Goal: Find specific page/section: Find specific page/section

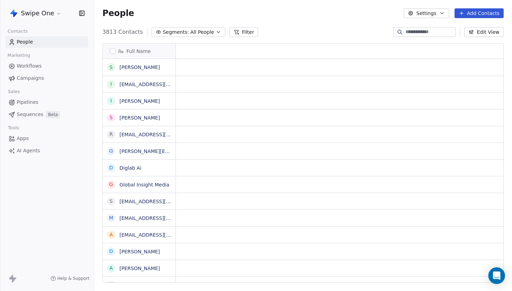
scroll to position [256, 418]
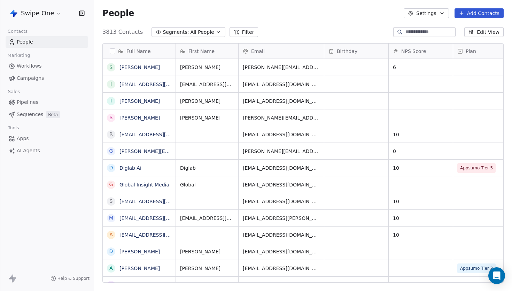
click at [53, 14] on html "Swipe One Contacts People Marketing Workflows Campaigns Sales Pipelines Sequenc…" at bounding box center [256, 145] width 512 height 291
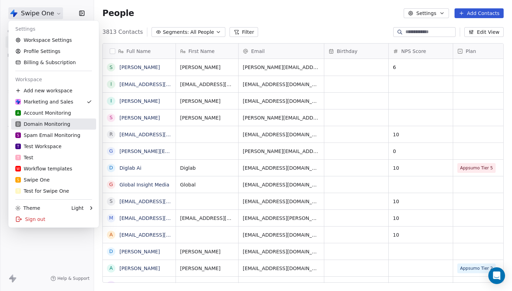
click at [42, 126] on div "D Domain Monitoring" at bounding box center [42, 123] width 55 height 7
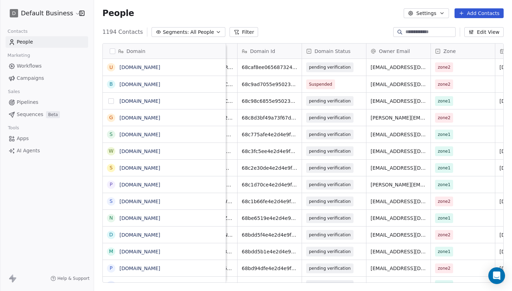
scroll to position [0, 53]
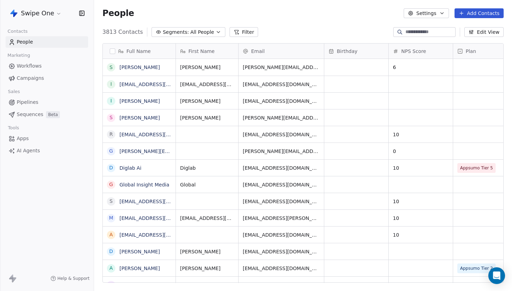
scroll to position [256, 418]
click at [52, 14] on html "Swipe One Contacts People Marketing Workflows Campaigns Sales Pipelines Sequenc…" at bounding box center [256, 145] width 512 height 291
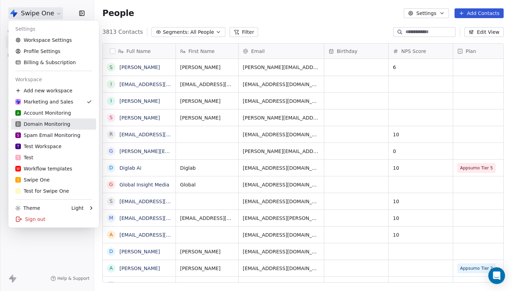
click at [51, 123] on div "D Domain Monitoring" at bounding box center [42, 123] width 55 height 7
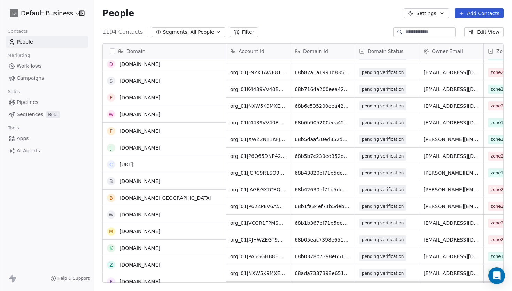
scroll to position [263, 0]
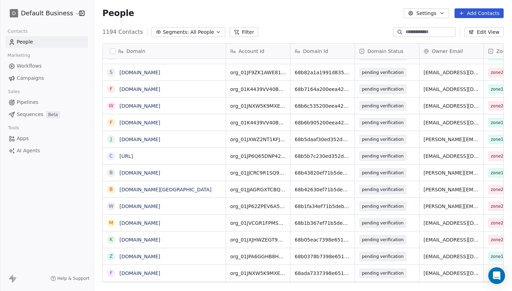
click at [234, 32] on icon at bounding box center [237, 32] width 6 height 6
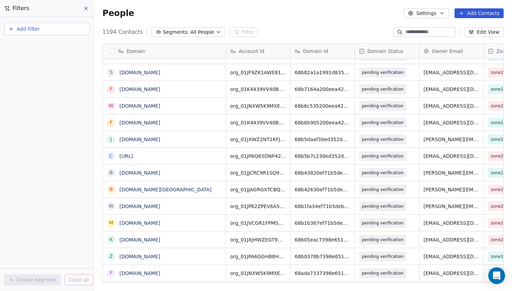
click at [41, 31] on button "Add Filter" at bounding box center [46, 29] width 85 height 13
click at [46, 47] on span "Contact properties" at bounding box center [33, 45] width 45 height 7
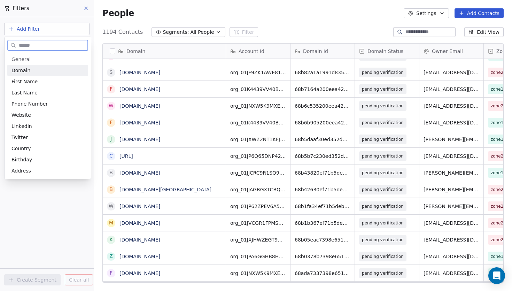
click at [34, 69] on div "Domain" at bounding box center [47, 70] width 72 height 7
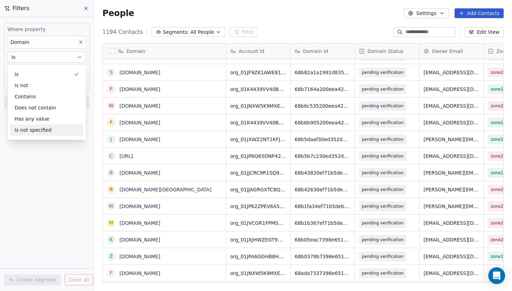
click at [11, 157] on div "Where property Domain Is Add filter to this group Add another filter Create Seg…" at bounding box center [47, 154] width 94 height 274
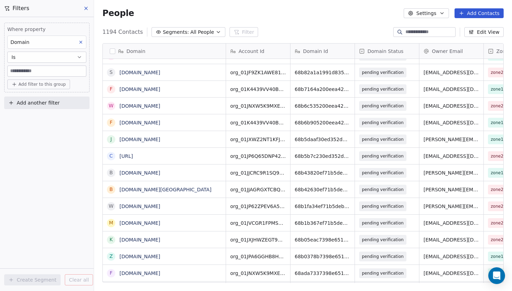
click at [26, 76] on input at bounding box center [47, 71] width 78 height 10
click at [33, 53] on button "Is" at bounding box center [46, 57] width 79 height 11
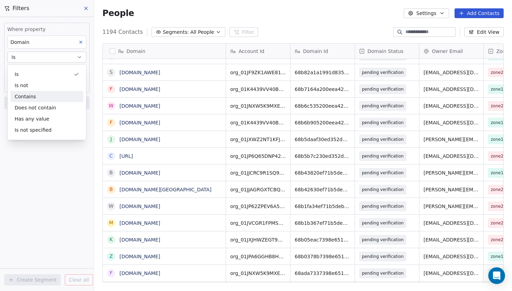
click at [30, 99] on div "Contains" at bounding box center [46, 96] width 73 height 11
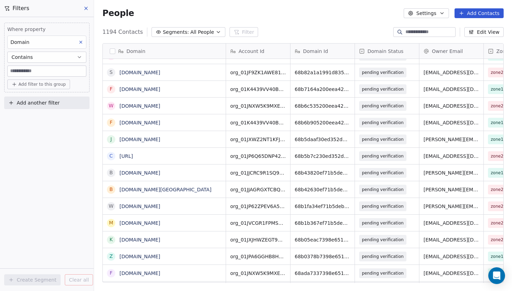
click at [37, 68] on input at bounding box center [47, 71] width 78 height 10
type input "*********"
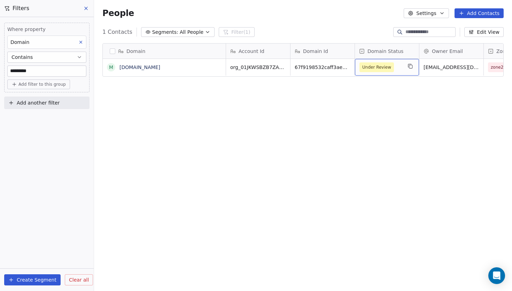
scroll to position [0, 44]
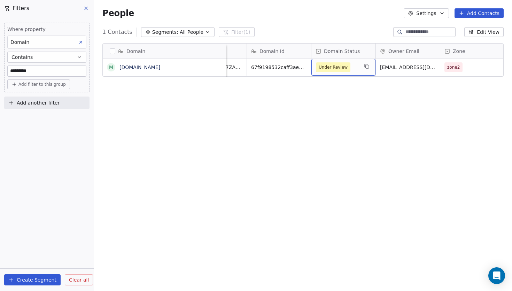
click at [340, 71] on span "Under Review" at bounding box center [333, 67] width 34 height 10
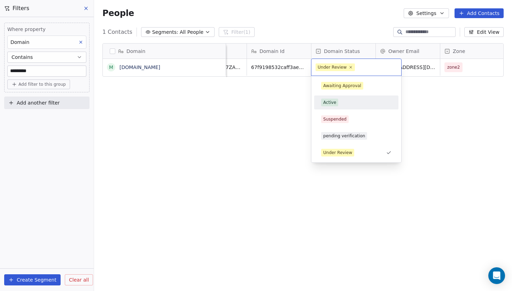
click at [355, 101] on div "Active" at bounding box center [356, 103] width 70 height 8
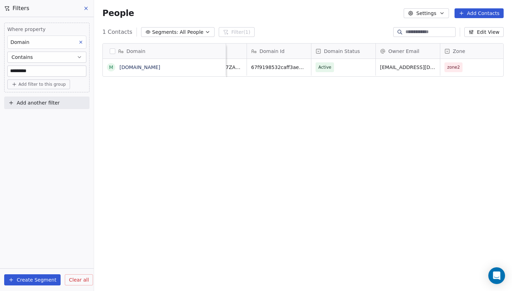
click at [355, 101] on div "Domain m [DOMAIN_NAME] Account Id Domain Id Domain Status Owner Email Zone Last…" at bounding box center [303, 166] width 418 height 256
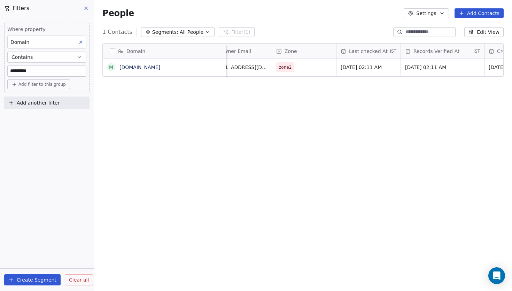
scroll to position [0, 100]
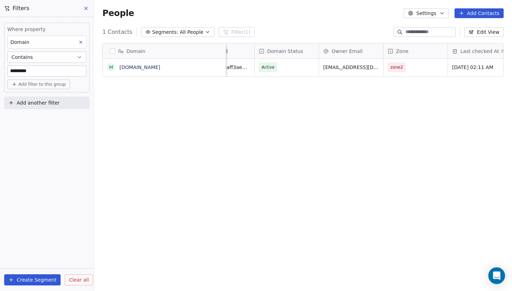
click at [491, 32] on button "Edit View" at bounding box center [483, 32] width 39 height 10
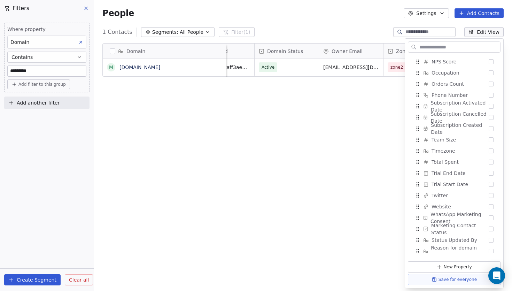
scroll to position [460, 0]
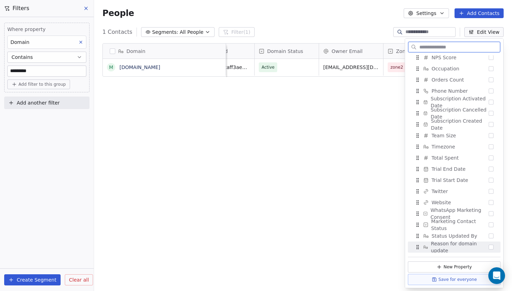
click at [463, 245] on span "Reason for domain update" at bounding box center [460, 247] width 58 height 14
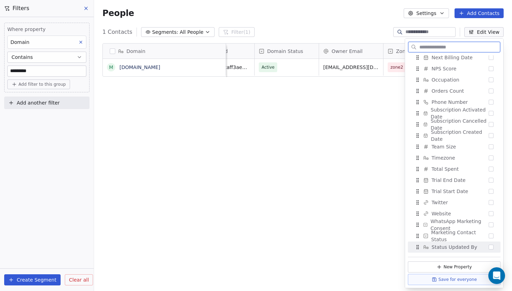
click at [455, 246] on span "Status Updated By" at bounding box center [454, 246] width 46 height 7
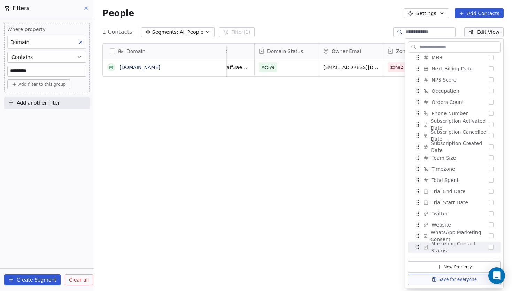
click at [358, 212] on div "Domain m [DOMAIN_NAME] Account Id Domain Id Domain Status Owner Email Zone Last…" at bounding box center [303, 166] width 418 height 256
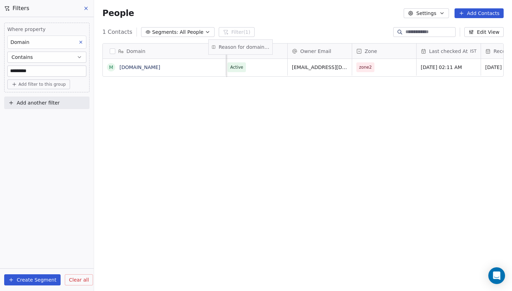
scroll to position [0, 116]
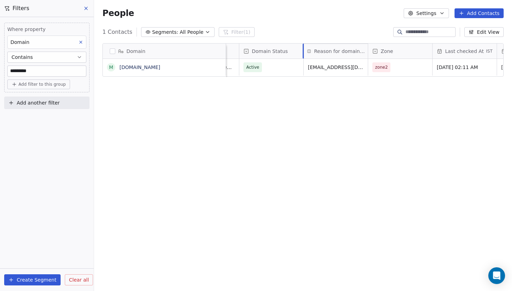
drag, startPoint x: 401, startPoint y: 52, endPoint x: 336, endPoint y: 50, distance: 65.1
click at [336, 50] on div "Domain m [DOMAIN_NAME] Account Id Domain Id Domain Status Owner Email Zone Last…" at bounding box center [303, 60] width 400 height 33
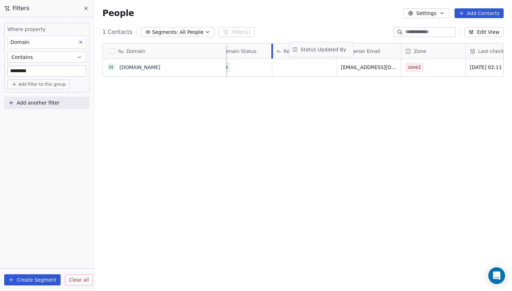
scroll to position [0, 126]
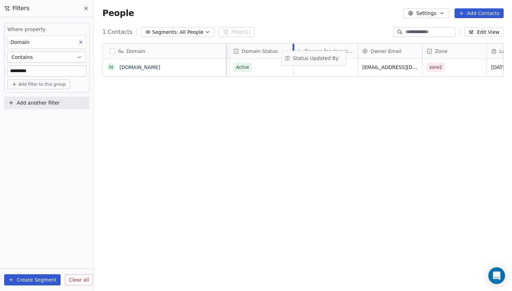
drag, startPoint x: 459, startPoint y: 52, endPoint x: 318, endPoint y: 58, distance: 140.8
click at [318, 58] on div "Domain m [DOMAIN_NAME] Account Id Domain Id Domain Status Reason for domain upd…" at bounding box center [303, 60] width 400 height 33
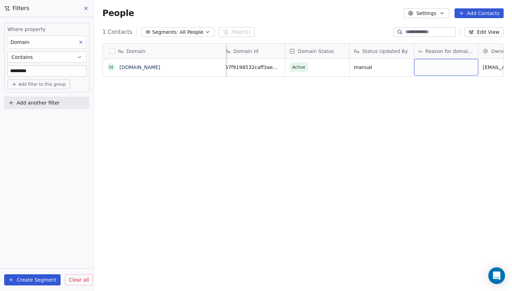
scroll to position [0, 0]
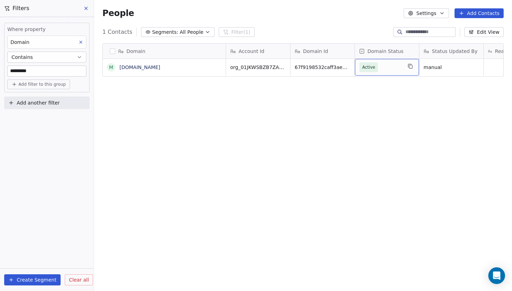
click at [306, 125] on div "Domain m [DOMAIN_NAME] Account Id Domain Id Domain Status Status Updated By Rea…" at bounding box center [303, 166] width 418 height 256
click at [86, 9] on icon at bounding box center [86, 8] width 3 height 3
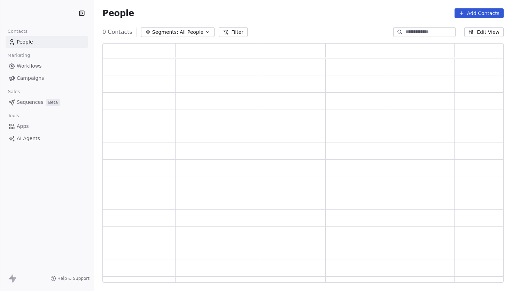
scroll to position [239, 401]
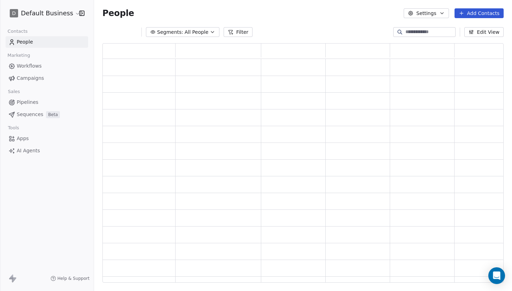
click at [59, 14] on html "D Default Business Contacts People Marketing Workflows Campaigns Sales Pipeline…" at bounding box center [256, 145] width 512 height 291
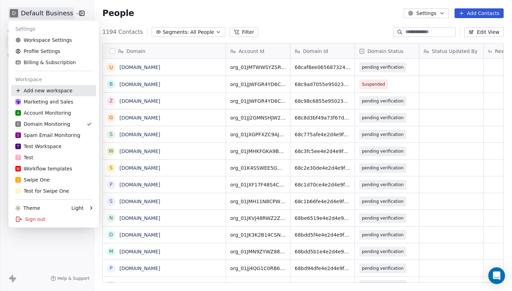
scroll to position [256, 418]
click at [48, 103] on div "Marketing and Sales" at bounding box center [44, 101] width 58 height 7
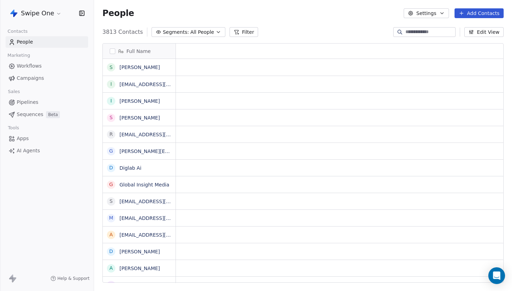
scroll to position [256, 418]
